Goal: Task Accomplishment & Management: Understand process/instructions

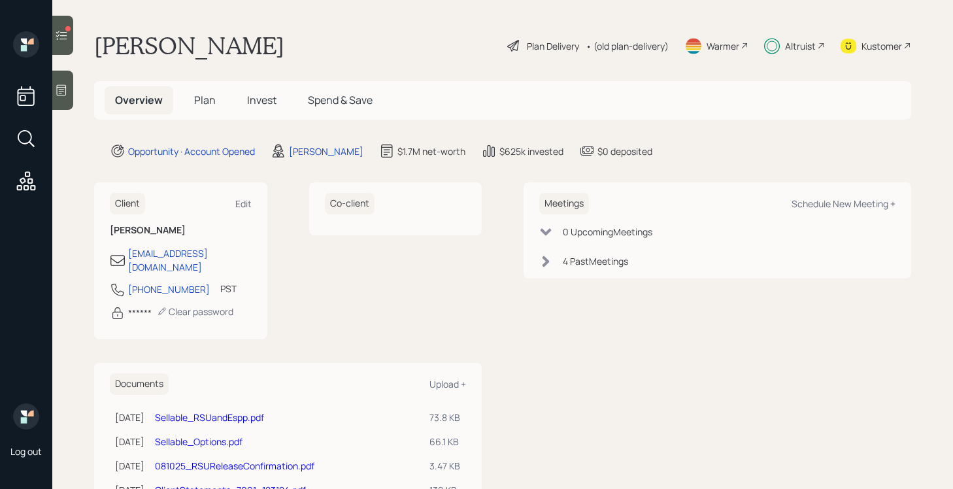
click at [209, 100] on span "Plan" at bounding box center [205, 100] width 22 height 14
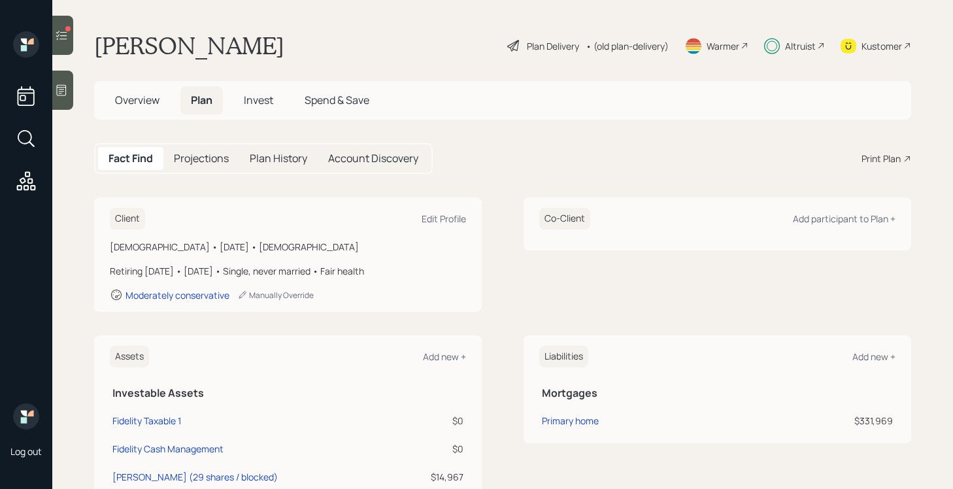
click at [539, 40] on div "Plan Delivery" at bounding box center [553, 46] width 52 height 14
